Goal: Task Accomplishment & Management: Use online tool/utility

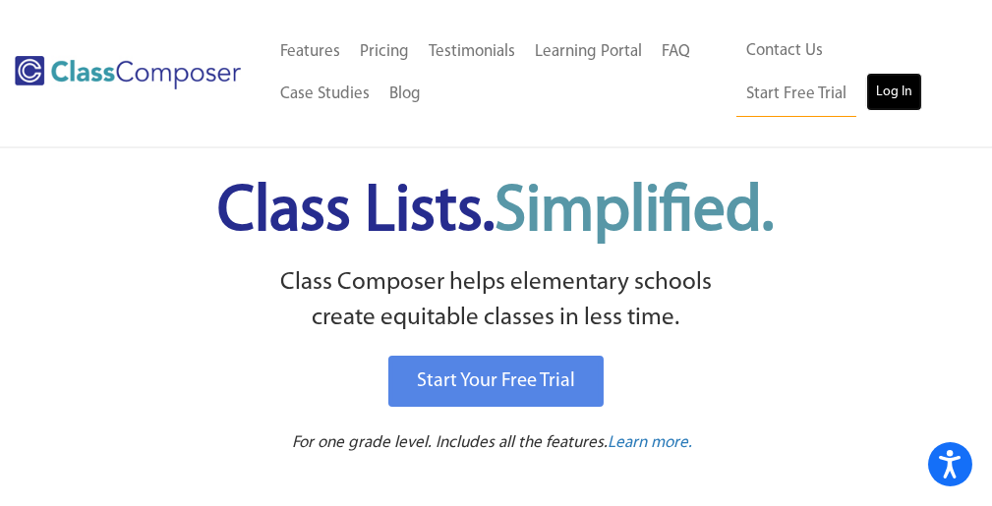
click at [866, 91] on link "Log In" at bounding box center [894, 92] width 56 height 39
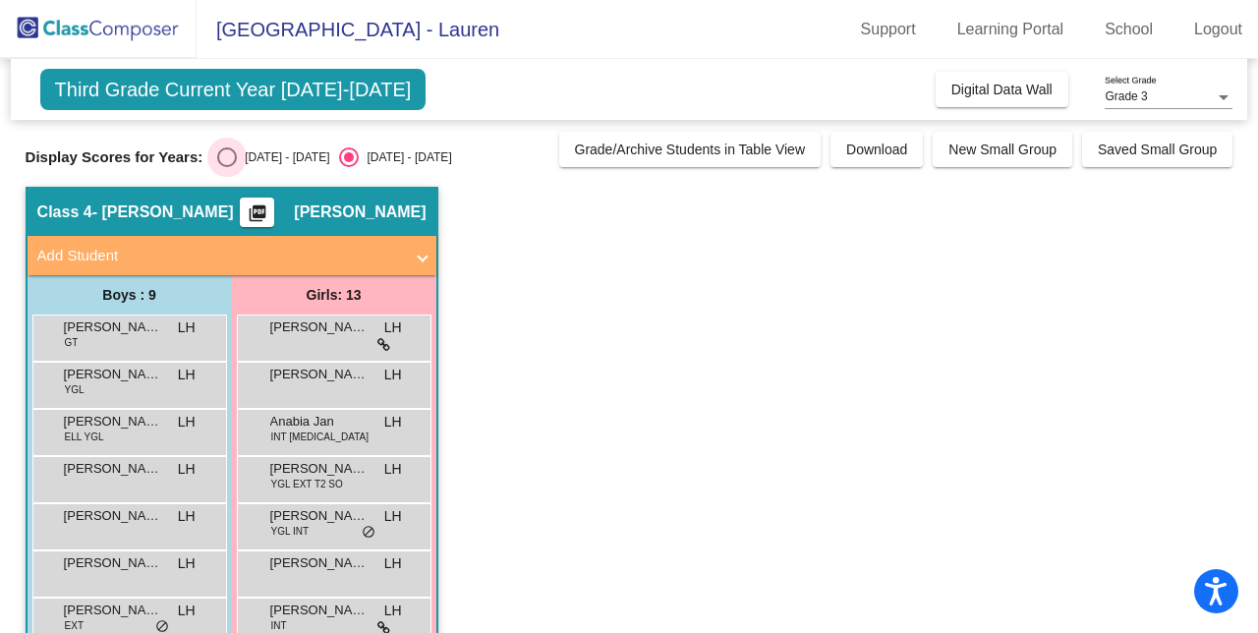
click at [224, 147] on div "Select an option" at bounding box center [227, 157] width 20 height 20
click at [226, 167] on input "[DATE] - [DATE]" at bounding box center [226, 167] width 1 height 1
radio input "true"
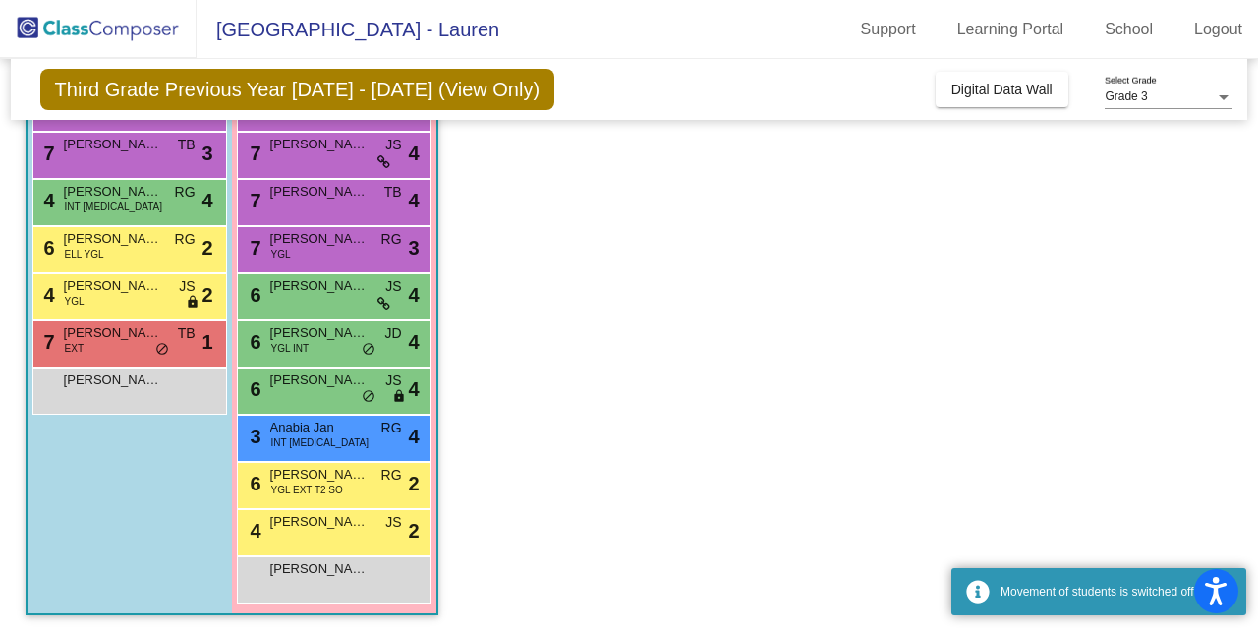
scroll to position [326, 0]
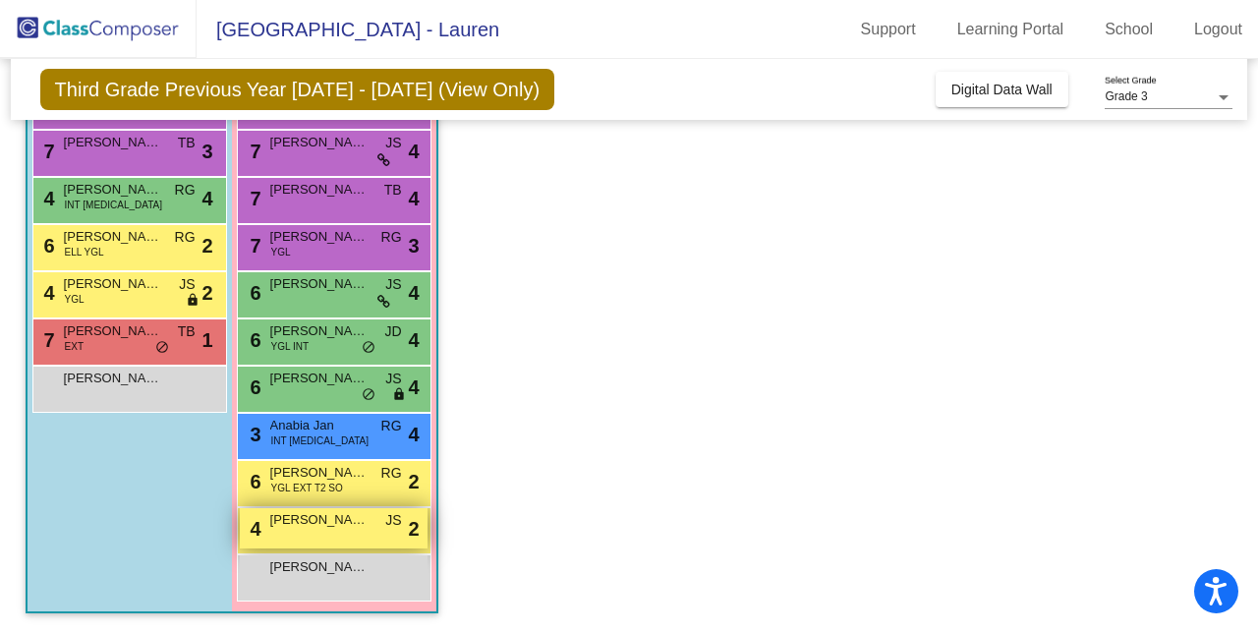
click at [329, 530] on div "4 Olivia Surman JS lock do_not_disturb_alt 2" at bounding box center [334, 528] width 188 height 40
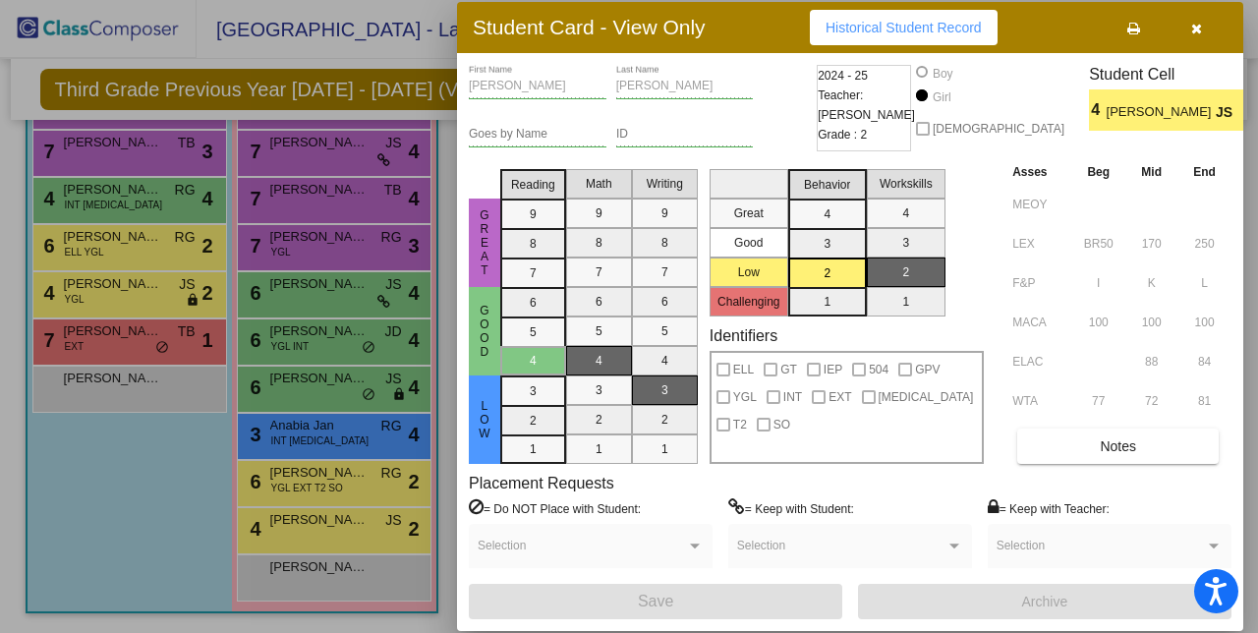
drag, startPoint x: 330, startPoint y: 530, endPoint x: 319, endPoint y: 678, distance: 148.8
click at [319, 632] on html "Accessibility Screen-Reader Guide, Feedback, and Issue Reporting | New window M…" at bounding box center [629, 316] width 1258 height 633
click at [1198, 28] on icon "button" at bounding box center [1196, 29] width 11 height 14
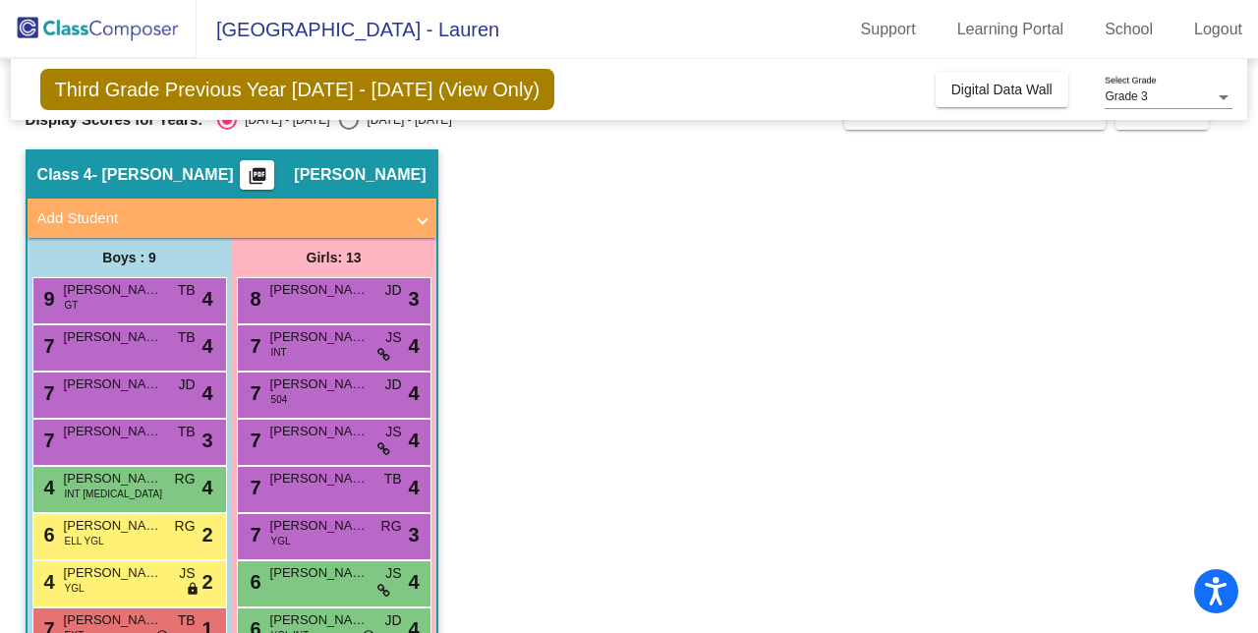
scroll to position [0, 0]
